Goal: Task Accomplishment & Management: Manage account settings

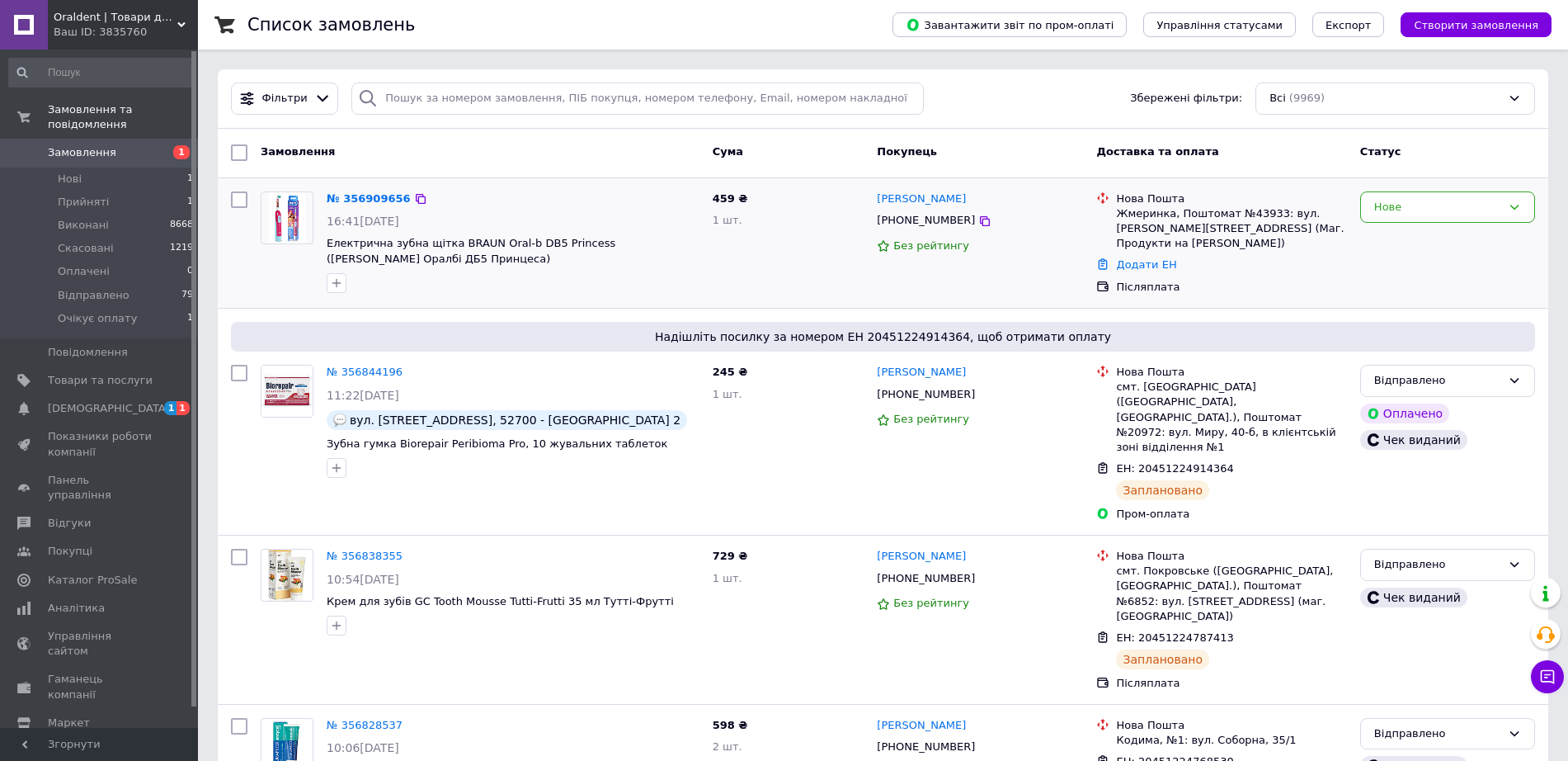
click at [518, 201] on div "№ 356909656" at bounding box center [514, 199] width 377 height 19
click at [364, 192] on link "№ 356909656" at bounding box center [369, 198] width 84 height 12
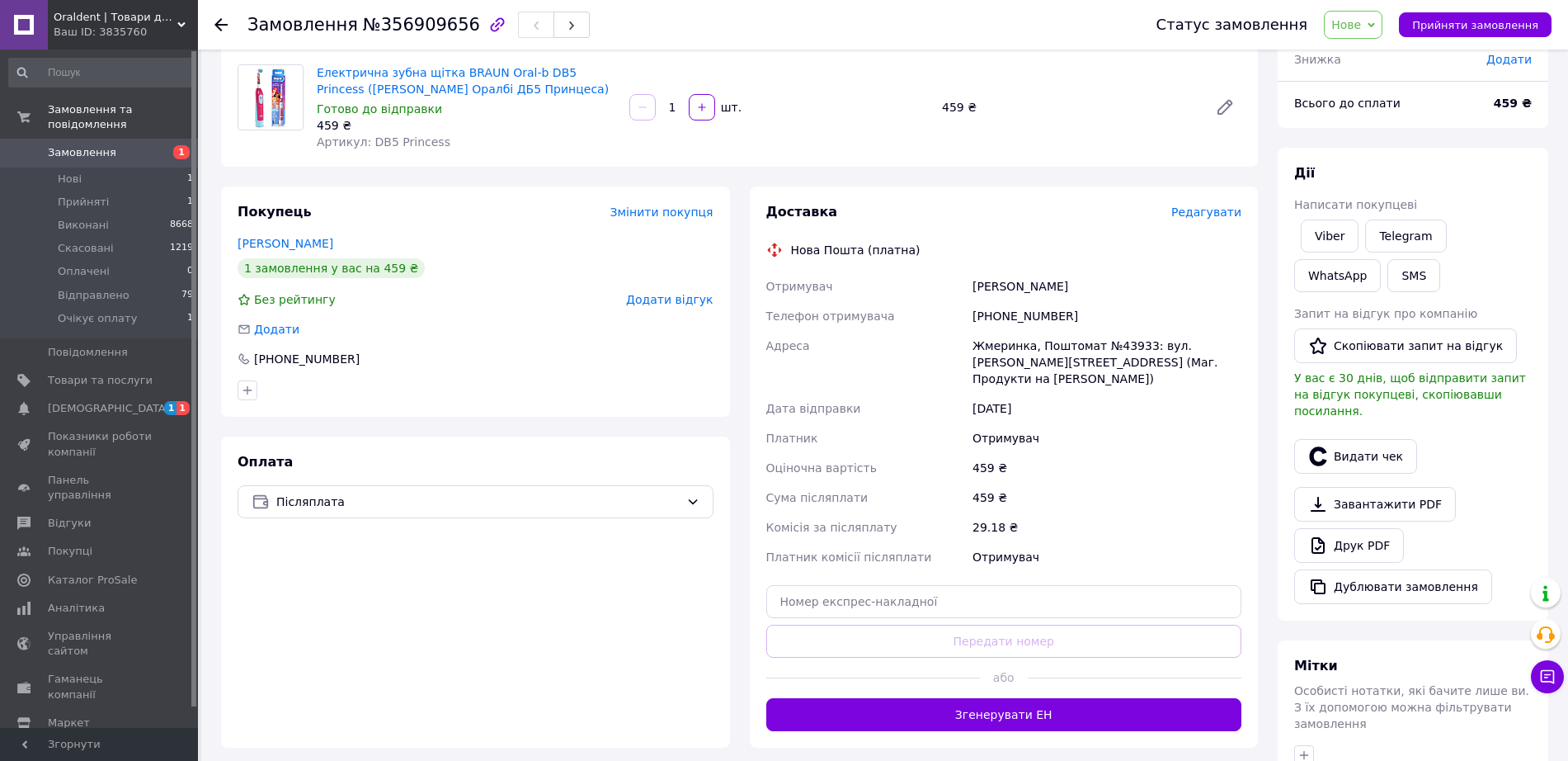
scroll to position [372, 0]
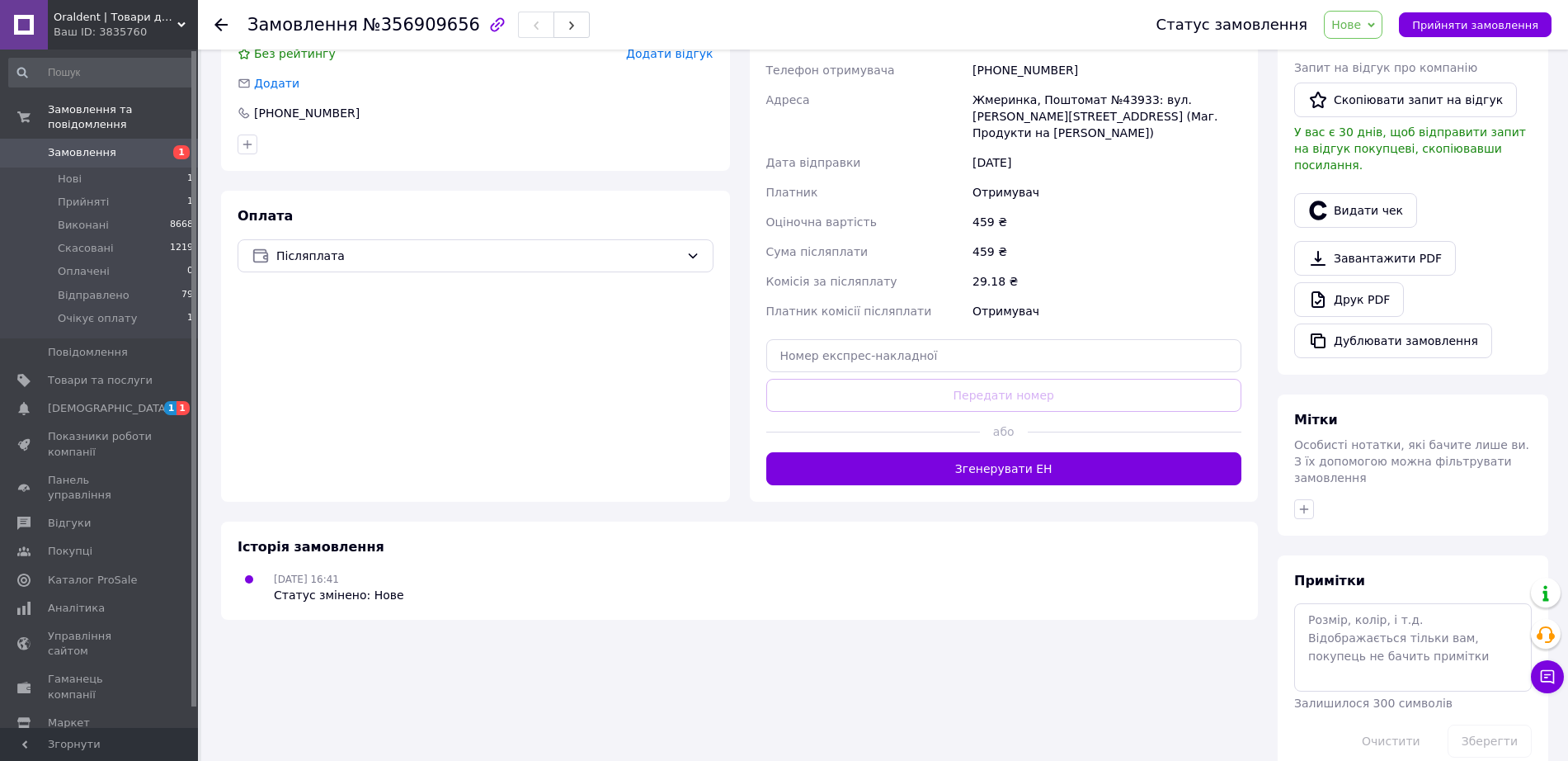
click at [1079, 489] on div "Доставка Редагувати Нова Пошта (платна) Отримувач Мярковська Тетяна Телефон отр…" at bounding box center [1004, 221] width 509 height 561
drag, startPoint x: 1085, startPoint y: 472, endPoint x: 1240, endPoint y: 327, distance: 212.2
click at [1085, 472] on button "Згенерувати ЕН" at bounding box center [1004, 468] width 476 height 33
click at [1325, 201] on icon "button" at bounding box center [1318, 209] width 18 height 19
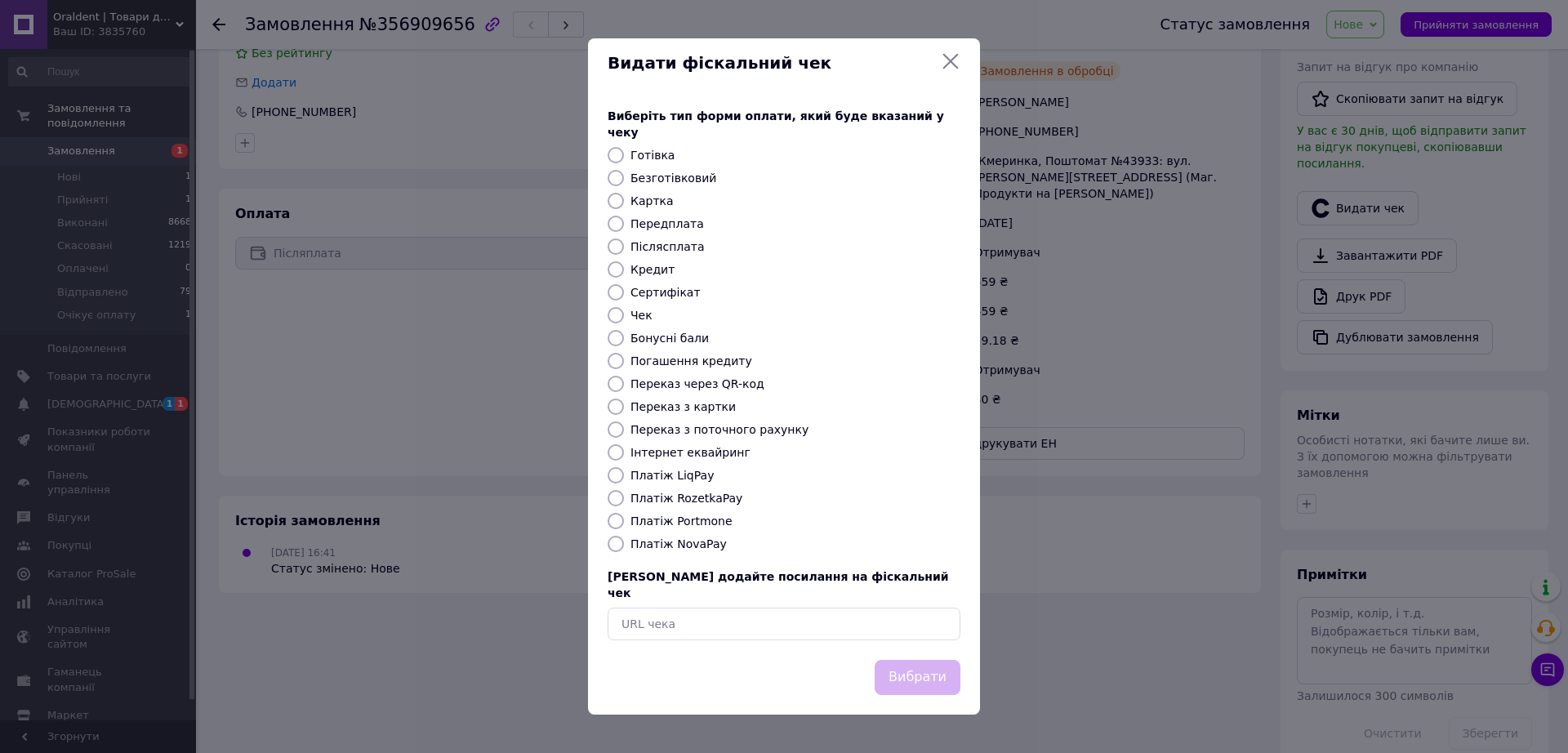
click at [668, 546] on label "Платіж NovaPay" at bounding box center [679, 543] width 96 height 13
click at [624, 546] on input "Платіж NovaPay" at bounding box center [615, 543] width 17 height 17
radio input "true"
click at [913, 659] on button "Вибрати" at bounding box center [918, 677] width 86 height 35
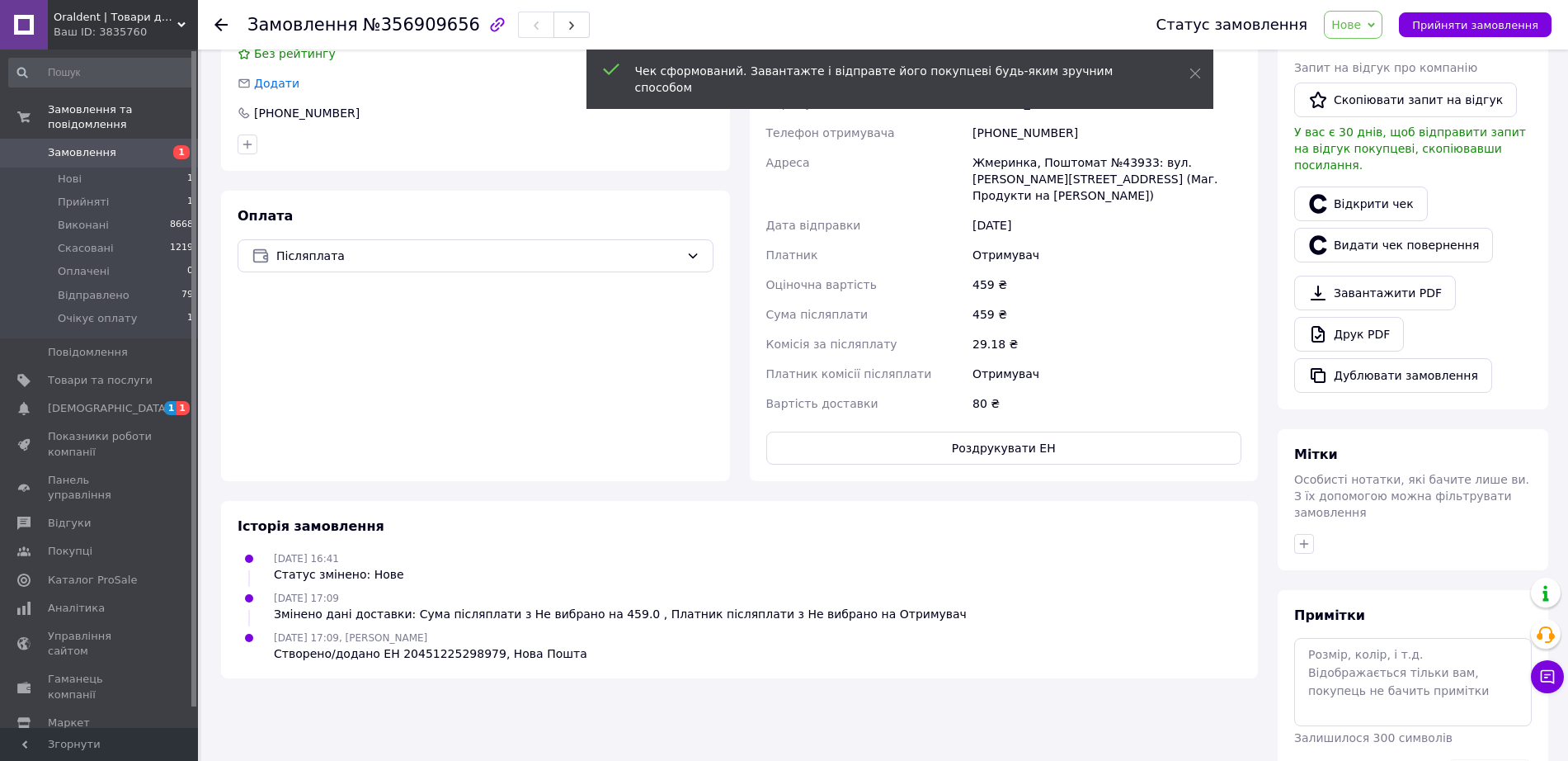
click at [1380, 29] on span "Нове" at bounding box center [1353, 25] width 58 height 28
click at [1387, 153] on li "Відправлено" at bounding box center [1373, 156] width 95 height 25
